Goal: Information Seeking & Learning: Learn about a topic

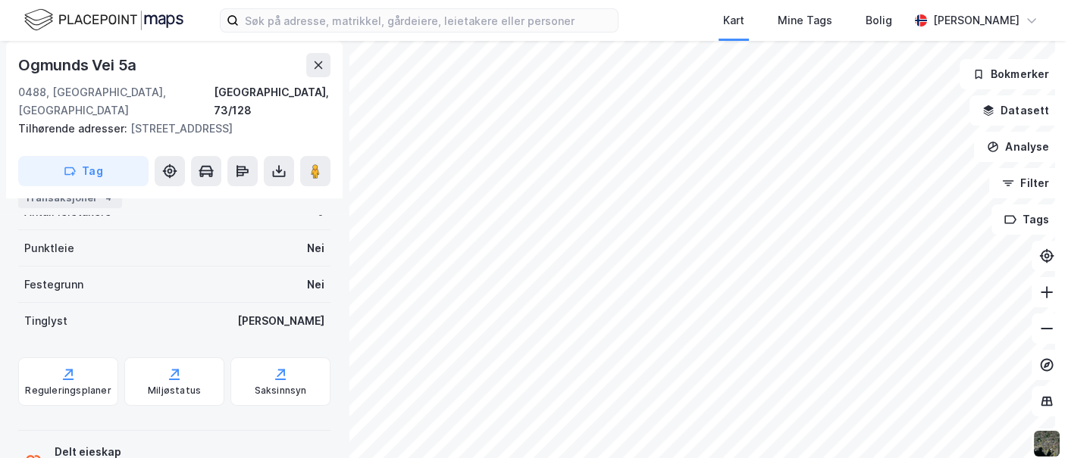
scroll to position [535, 0]
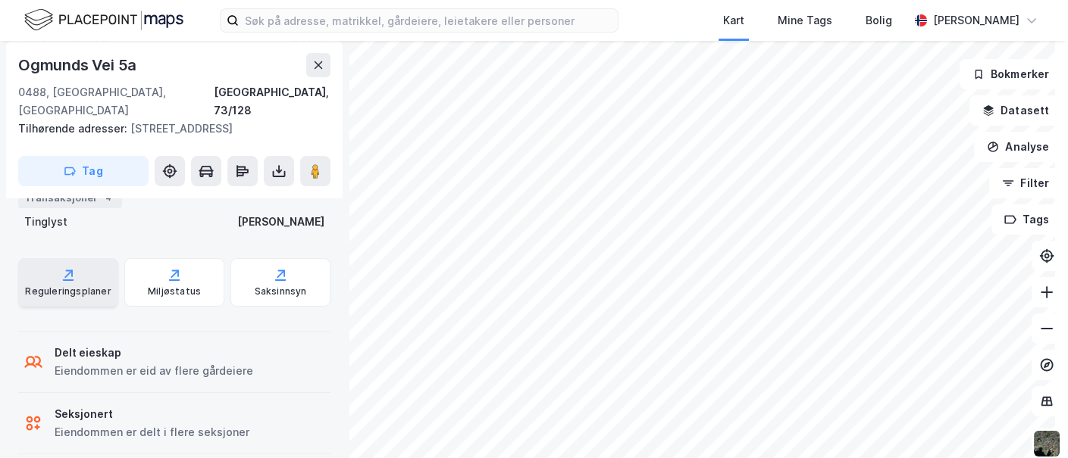
click at [44, 286] on div "Reguleringsplaner" at bounding box center [68, 292] width 86 height 12
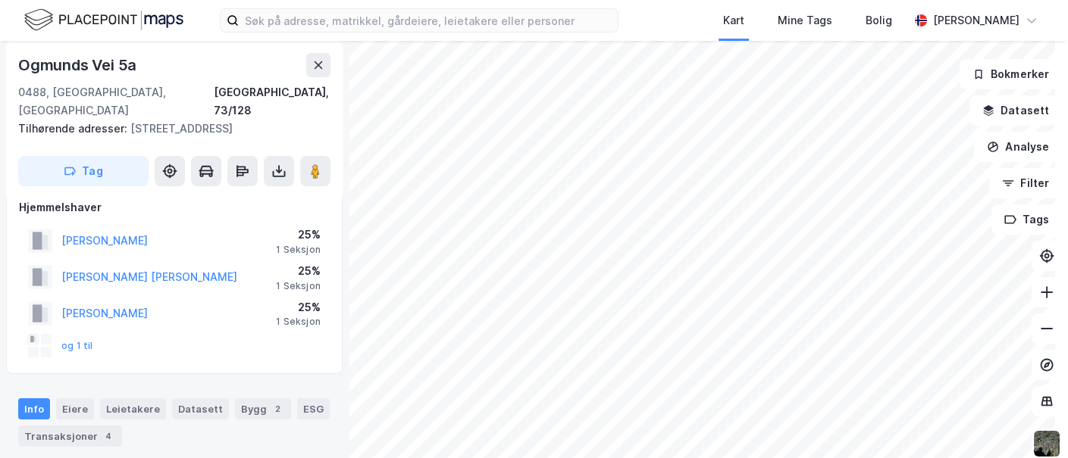
scroll to position [0, 0]
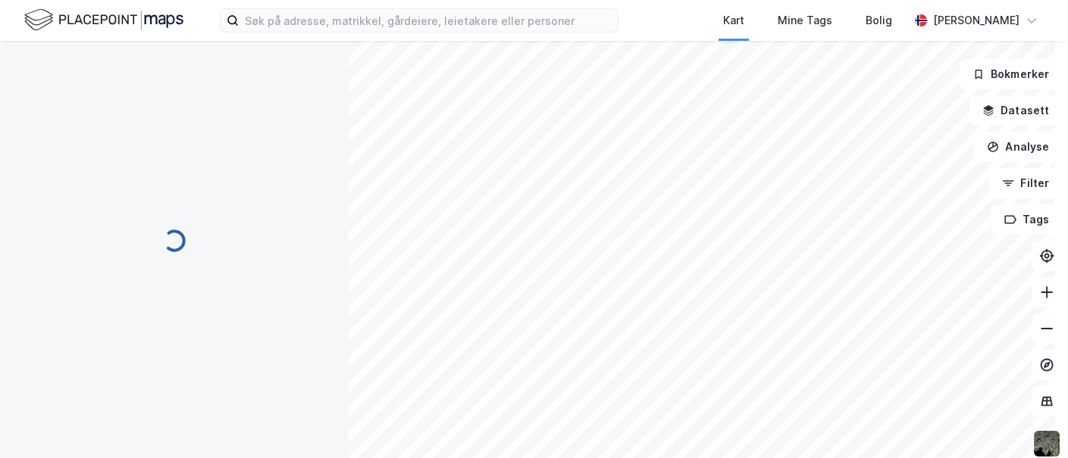
scroll to position [4, 0]
